Goal: Submit feedback/report problem

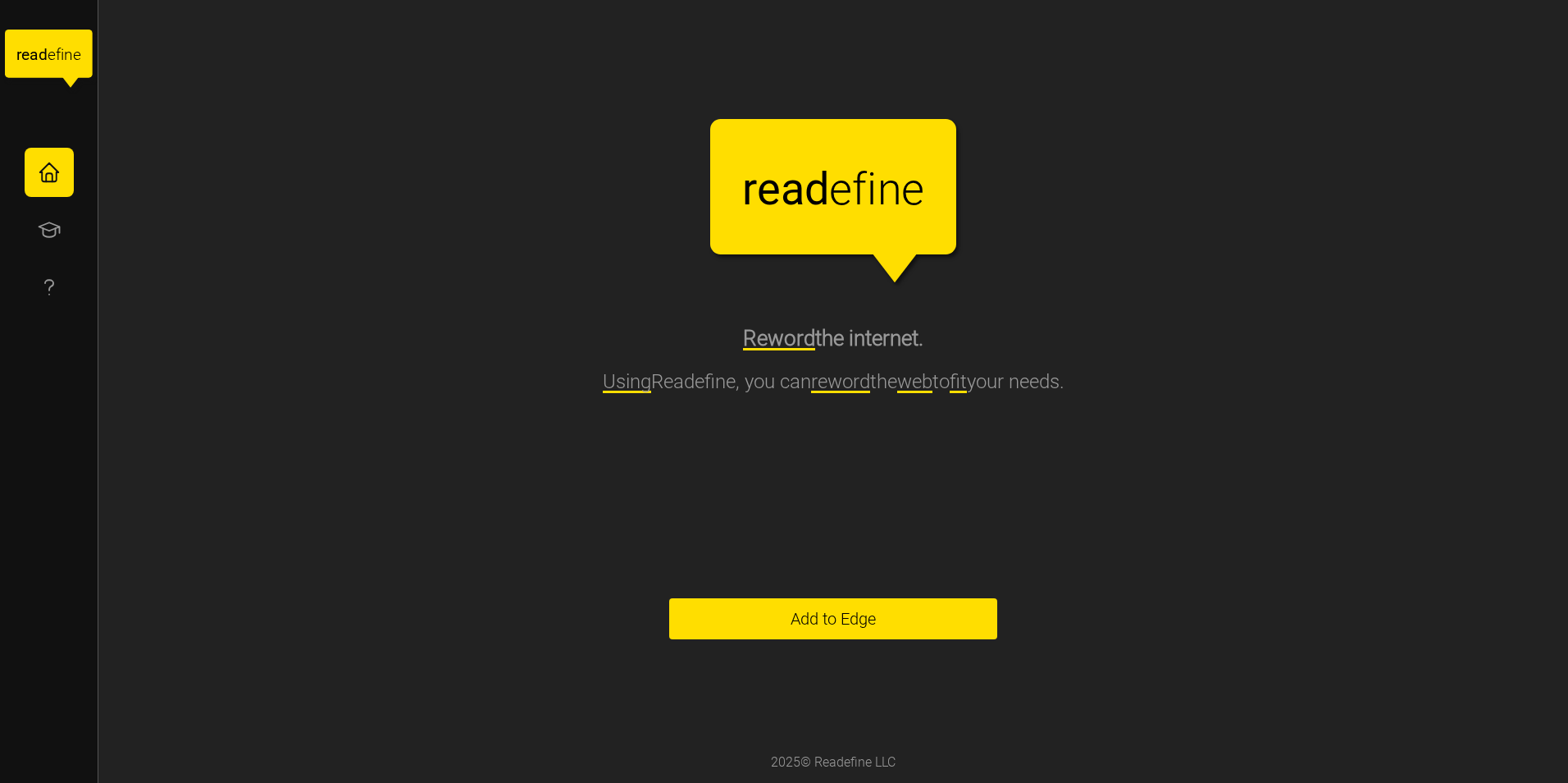
click at [876, 611] on span "Add to Edge" at bounding box center [833, 618] width 85 height 40
click at [865, 619] on span "Add to Edge" at bounding box center [833, 618] width 85 height 40
click at [54, 224] on icon "button" at bounding box center [49, 230] width 24 height 24
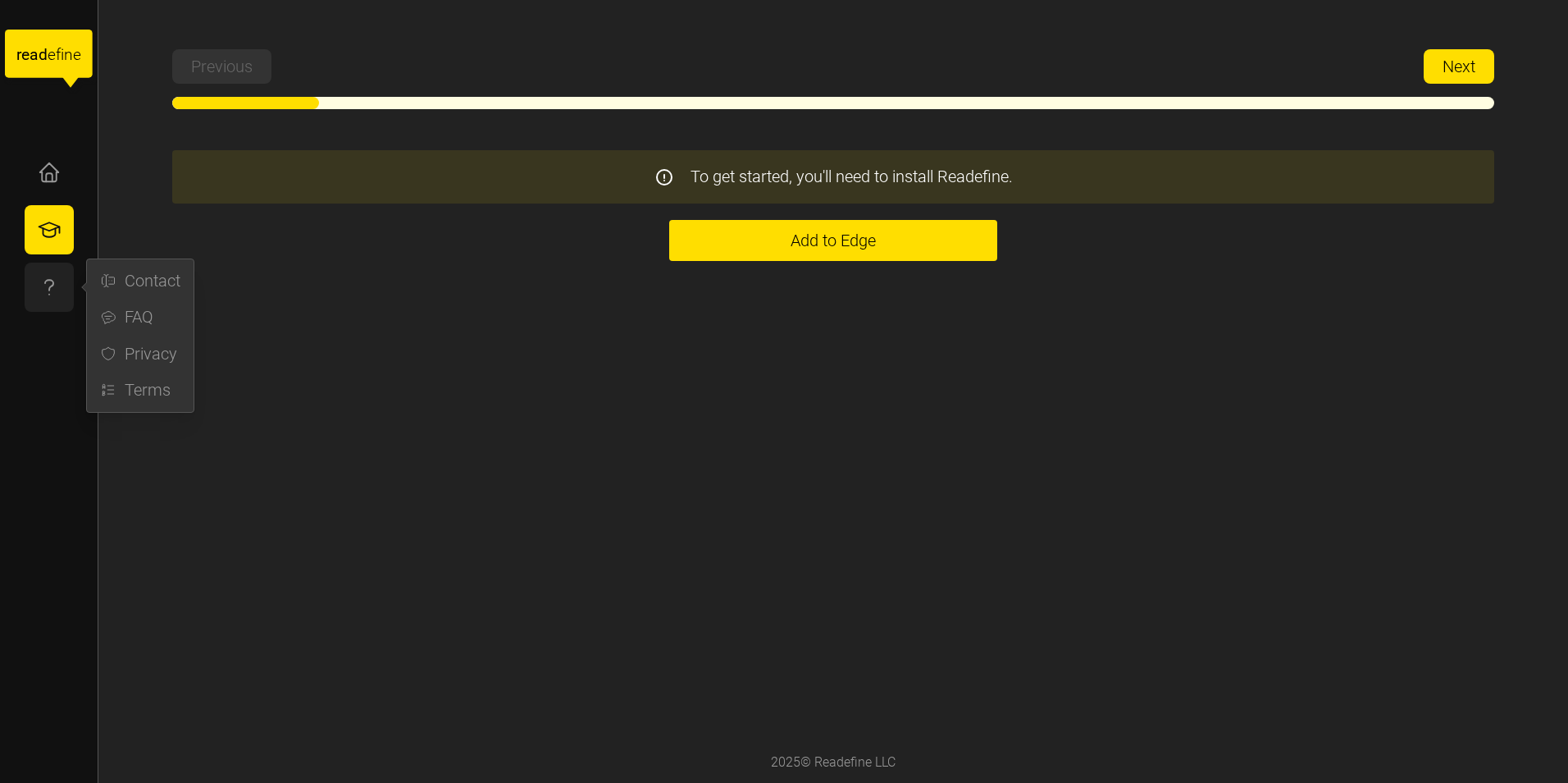
click at [46, 284] on icon "button" at bounding box center [49, 286] width 24 height 24
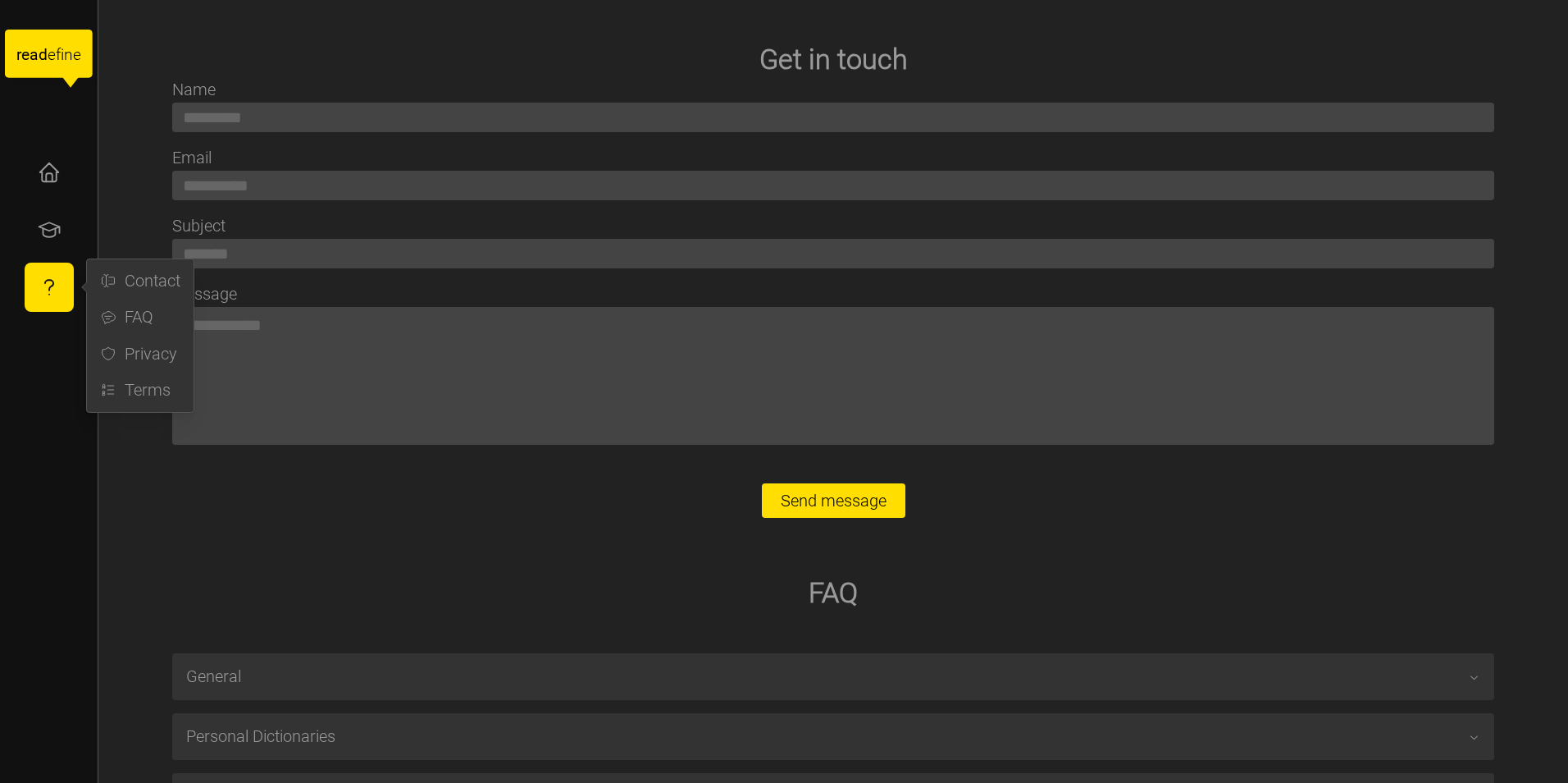
type textarea "*"
